Goal: Obtain resource: Download file/media

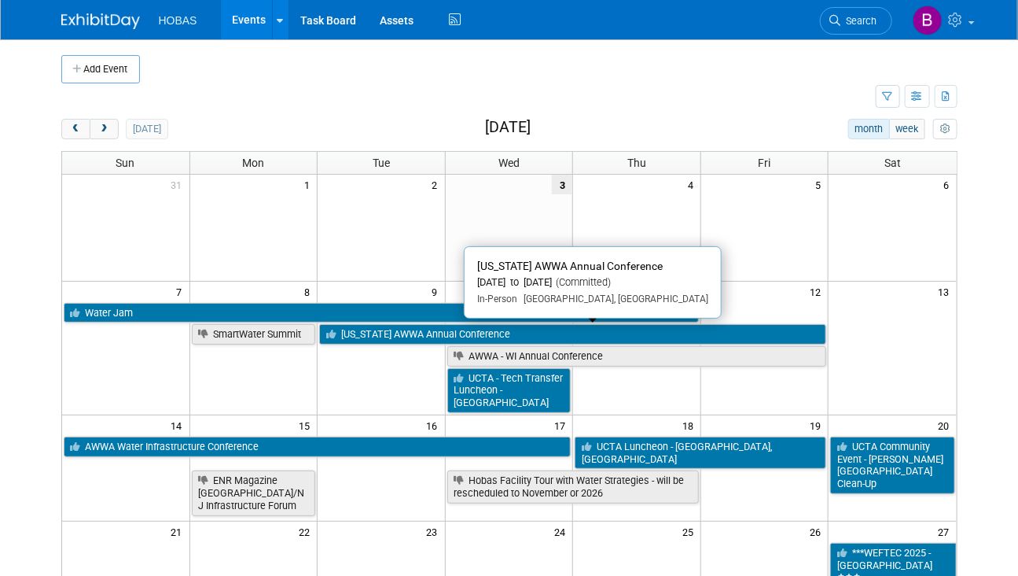
click at [388, 336] on link "[US_STATE] AWWA Annual Conference" at bounding box center [572, 334] width 507 height 20
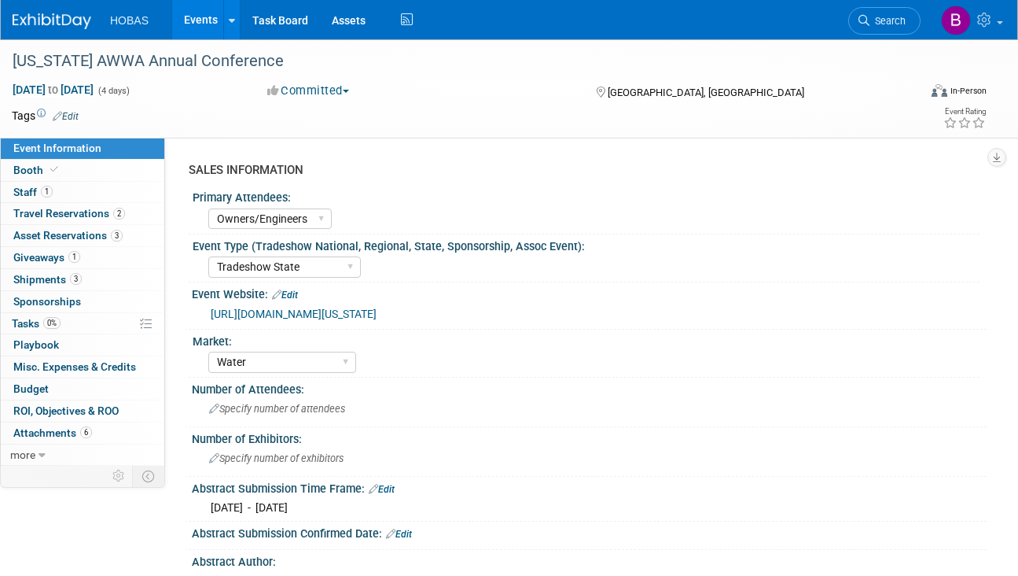
select select "Owners/Engineers"
select select "Tradeshow State"
select select "Water"
select select "Exhibiting"
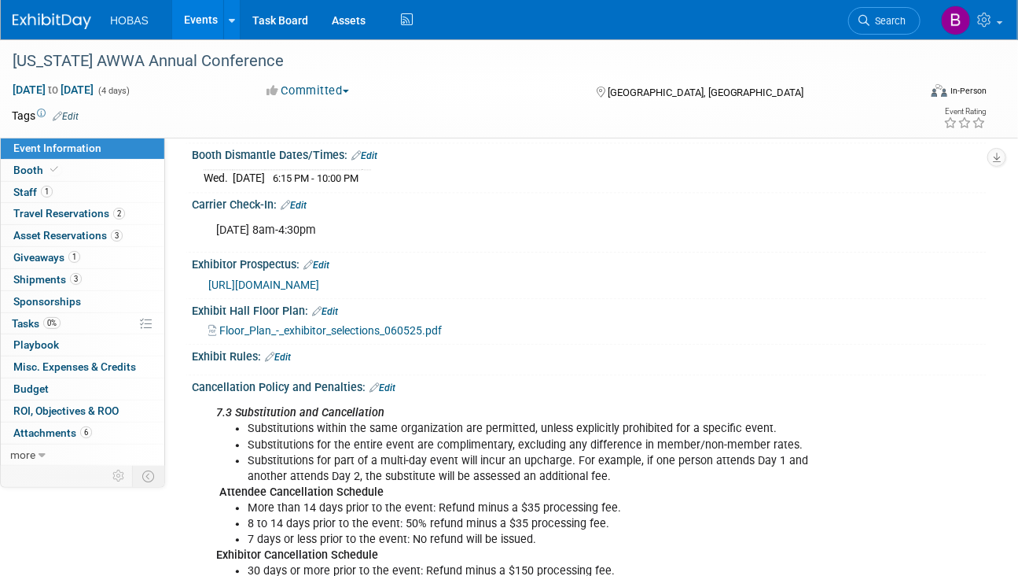
scroll to position [1193, 0]
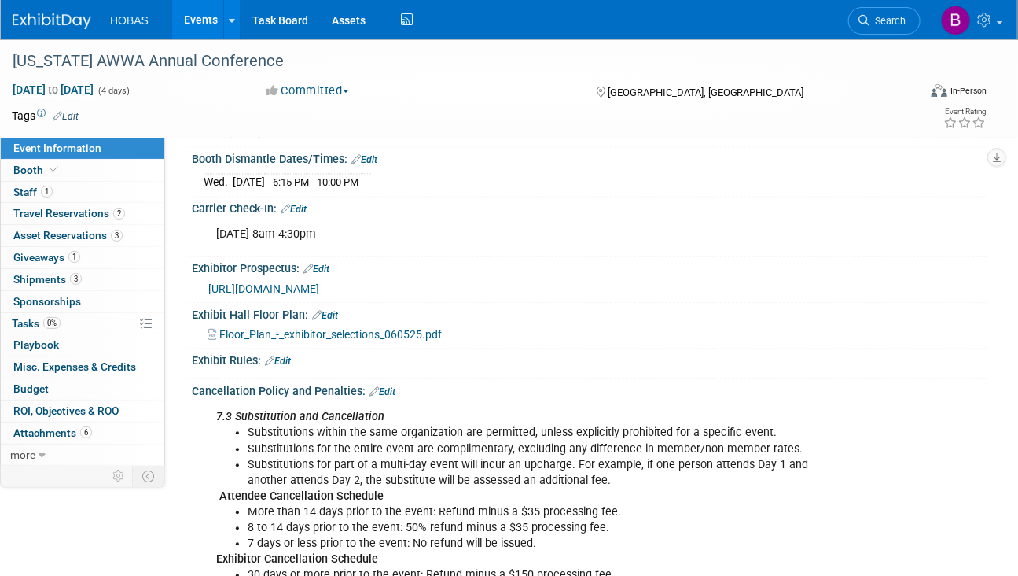
click at [315, 282] on span "https://assets-002.noviams.com/novi-file-uploads/mi-awwa/pdfs-and-documents/Con…" at bounding box center [263, 288] width 111 height 13
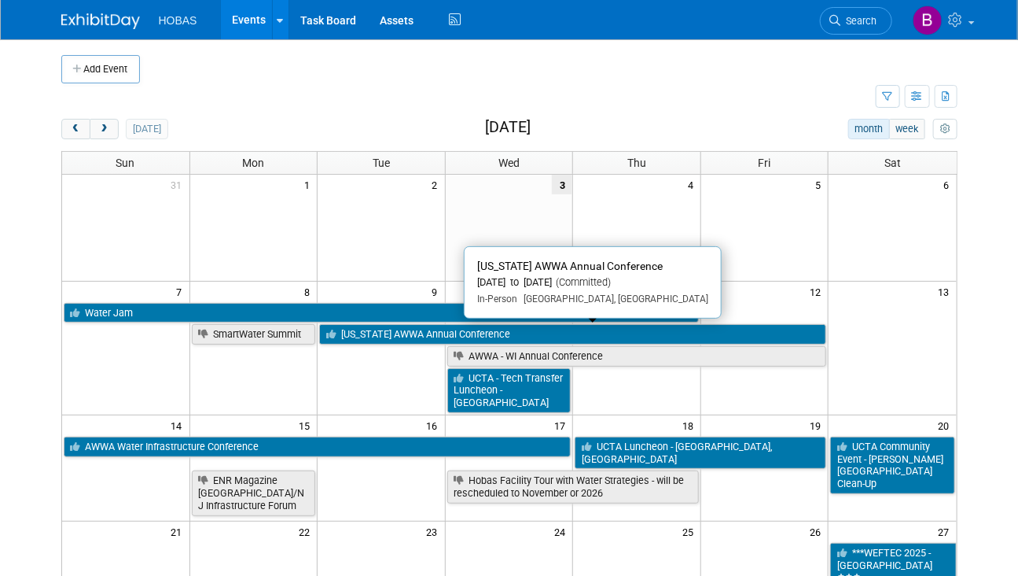
click at [368, 324] on link "[US_STATE] AWWA Annual Conference" at bounding box center [572, 334] width 507 height 20
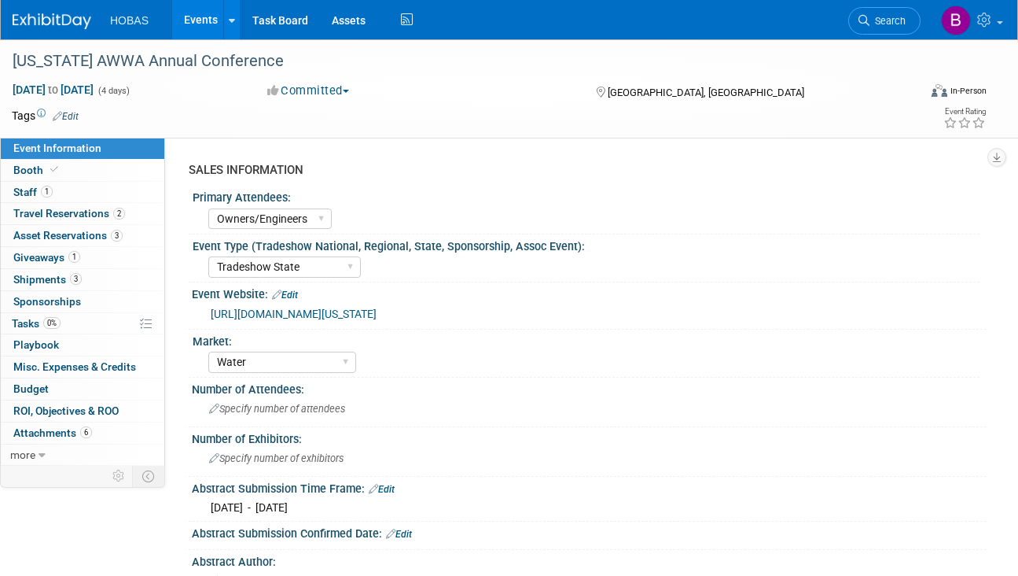
select select "Owners/Engineers"
select select "Tradeshow State"
select select "Water"
select select "Exhibiting"
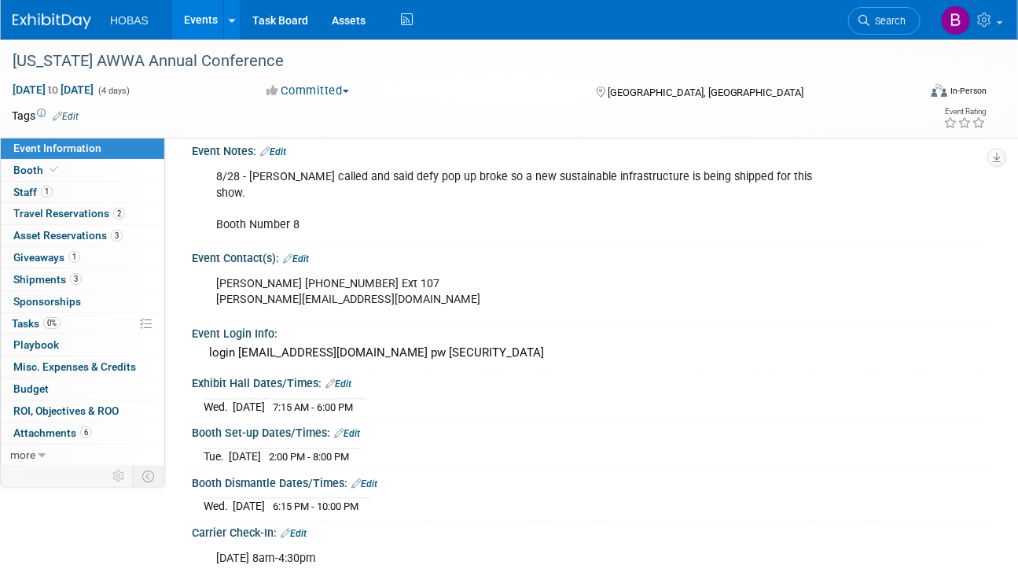
scroll to position [1000, 0]
